Goal: Task Accomplishment & Management: Manage account settings

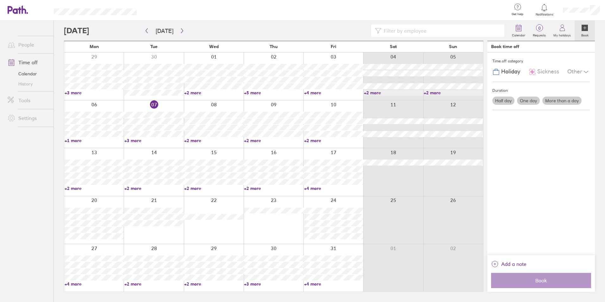
click at [194, 283] on link "+2 more" at bounding box center [213, 284] width 59 height 6
click at [180, 31] on icon "button" at bounding box center [182, 30] width 5 height 5
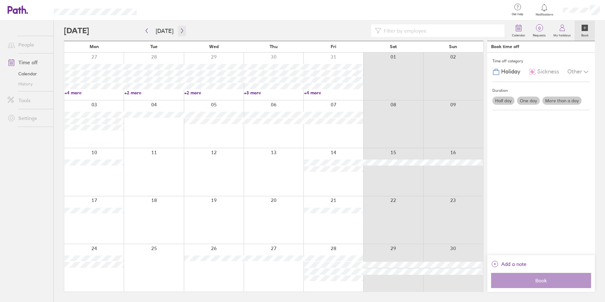
click at [181, 33] on icon "button" at bounding box center [182, 30] width 5 height 5
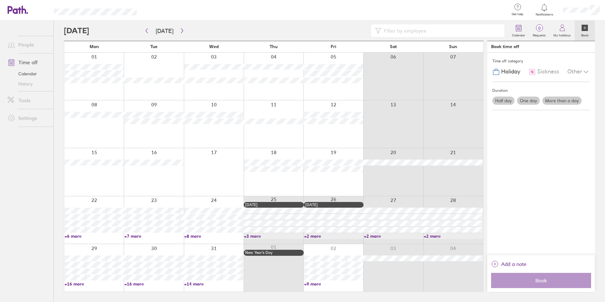
click at [73, 283] on link "+16 more" at bounding box center [94, 284] width 59 height 6
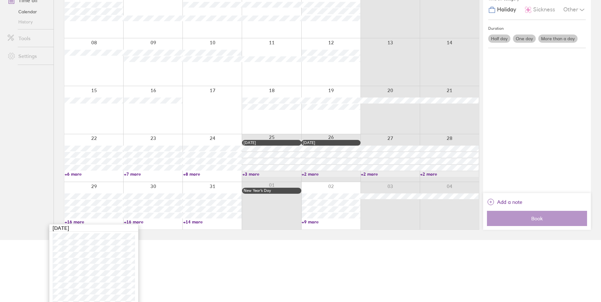
scroll to position [120, 0]
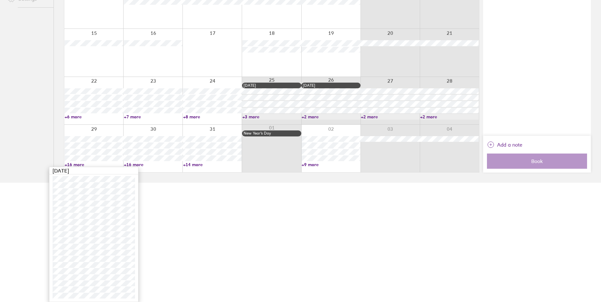
drag, startPoint x: 156, startPoint y: 169, endPoint x: 129, endPoint y: 166, distance: 26.5
click at [154, 169] on div at bounding box center [152, 148] width 59 height 47
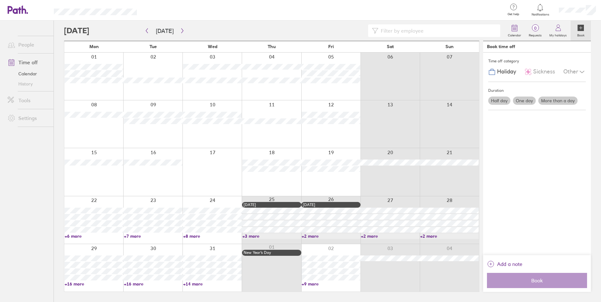
scroll to position [0, 0]
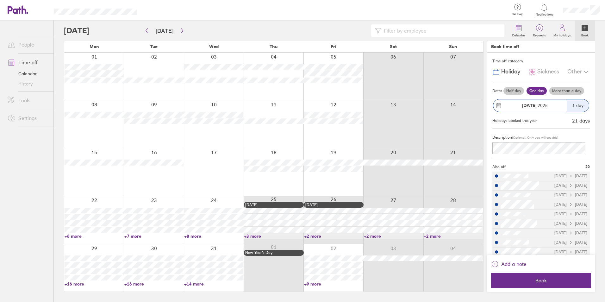
drag, startPoint x: 130, startPoint y: 290, endPoint x: 129, endPoint y: 286, distance: 4.3
click at [130, 290] on div at bounding box center [154, 267] width 60 height 47
click at [133, 283] on link "+16 more" at bounding box center [153, 284] width 59 height 6
click at [70, 236] on link "+6 more" at bounding box center [94, 236] width 59 height 6
click at [162, 30] on button "[DATE]" at bounding box center [165, 31] width 28 height 10
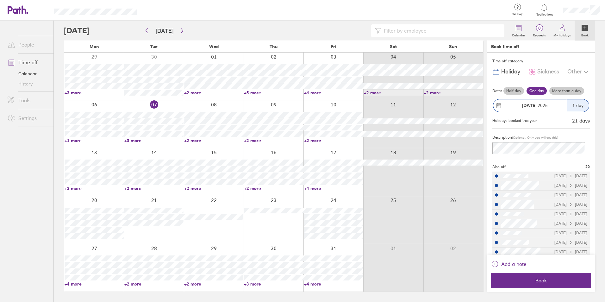
click at [195, 140] on link "+2 more" at bounding box center [213, 141] width 59 height 6
click at [42, 174] on ul "People Time off Calendar History Tools Settings" at bounding box center [27, 151] width 54 height 261
click at [249, 138] on link "+2 more" at bounding box center [273, 141] width 59 height 6
click at [311, 137] on div at bounding box center [334, 123] width 60 height 47
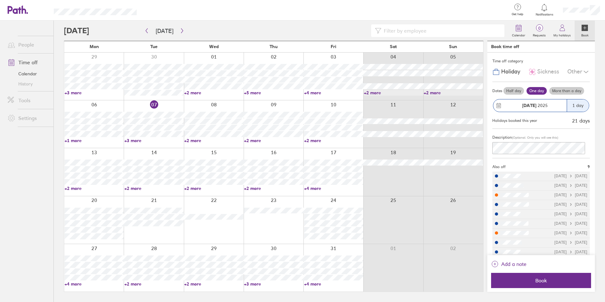
click at [310, 142] on link "+2 more" at bounding box center [333, 141] width 59 height 6
click at [402, 259] on div at bounding box center [393, 267] width 60 height 47
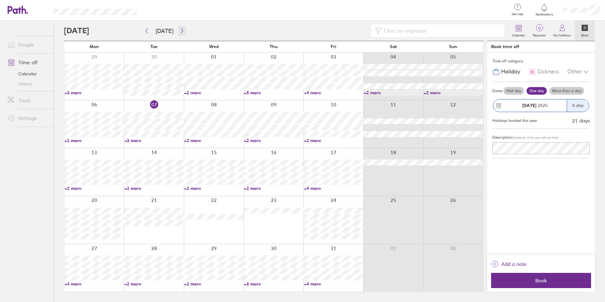
click at [181, 29] on icon "button" at bounding box center [182, 30] width 2 height 5
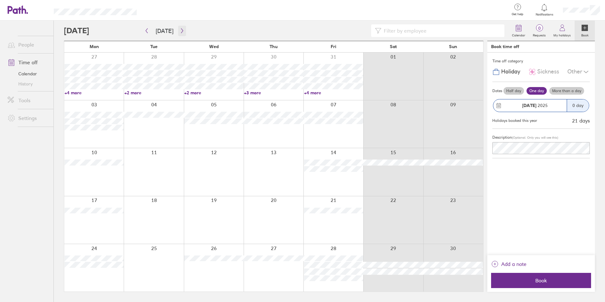
click at [180, 32] on icon "button" at bounding box center [182, 30] width 5 height 5
